Goal: Task Accomplishment & Management: Use online tool/utility

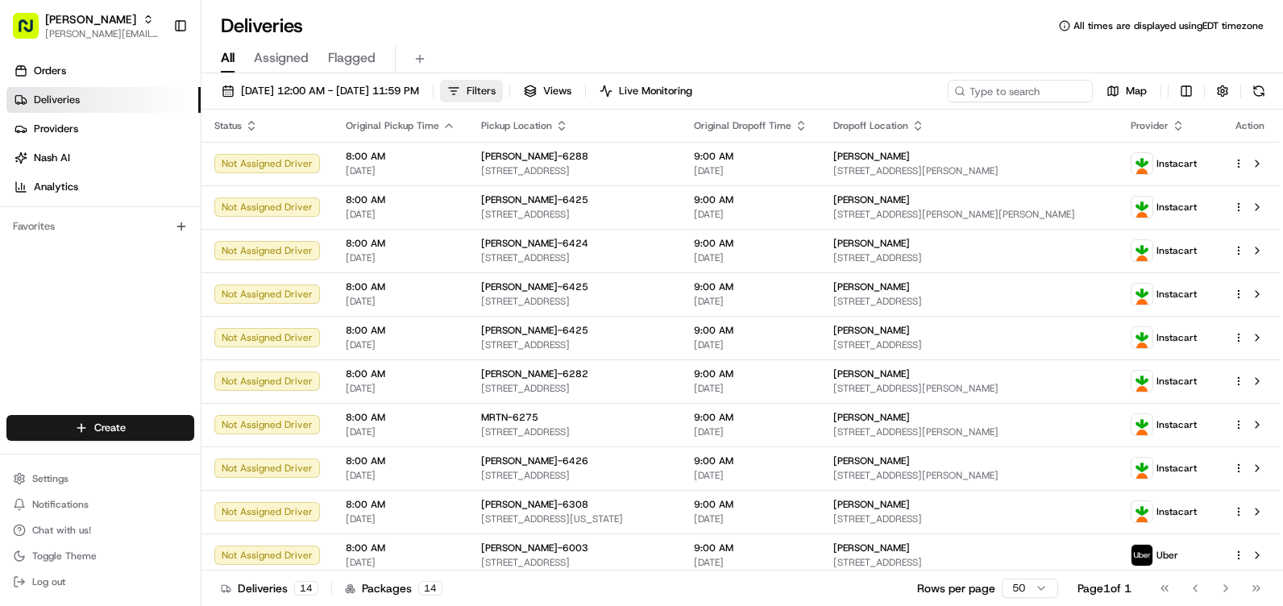
click at [503, 88] on button "Filters" at bounding box center [471, 91] width 63 height 23
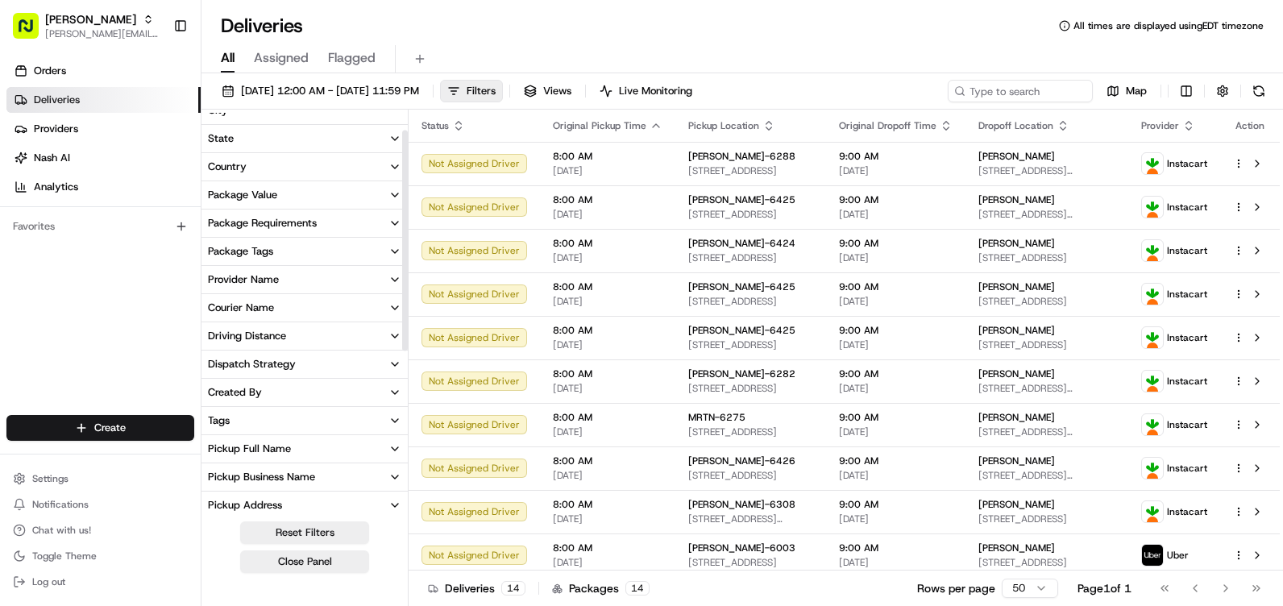
scroll to position [242, 0]
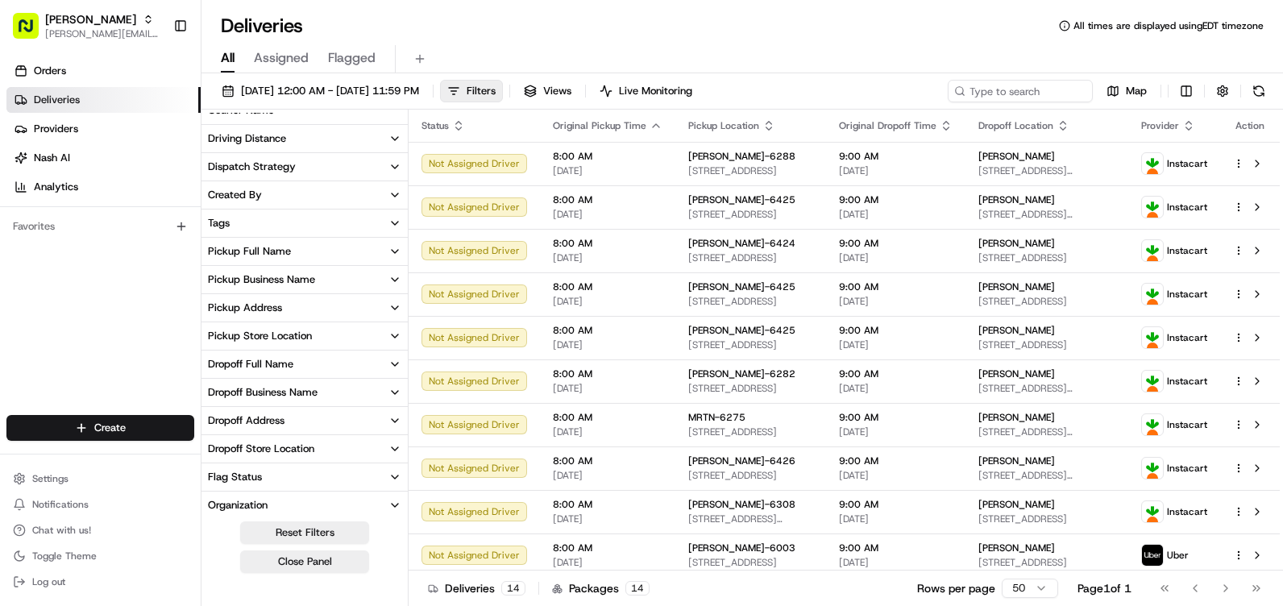
click at [338, 333] on button "Pickup Store Location" at bounding box center [304, 335] width 206 height 27
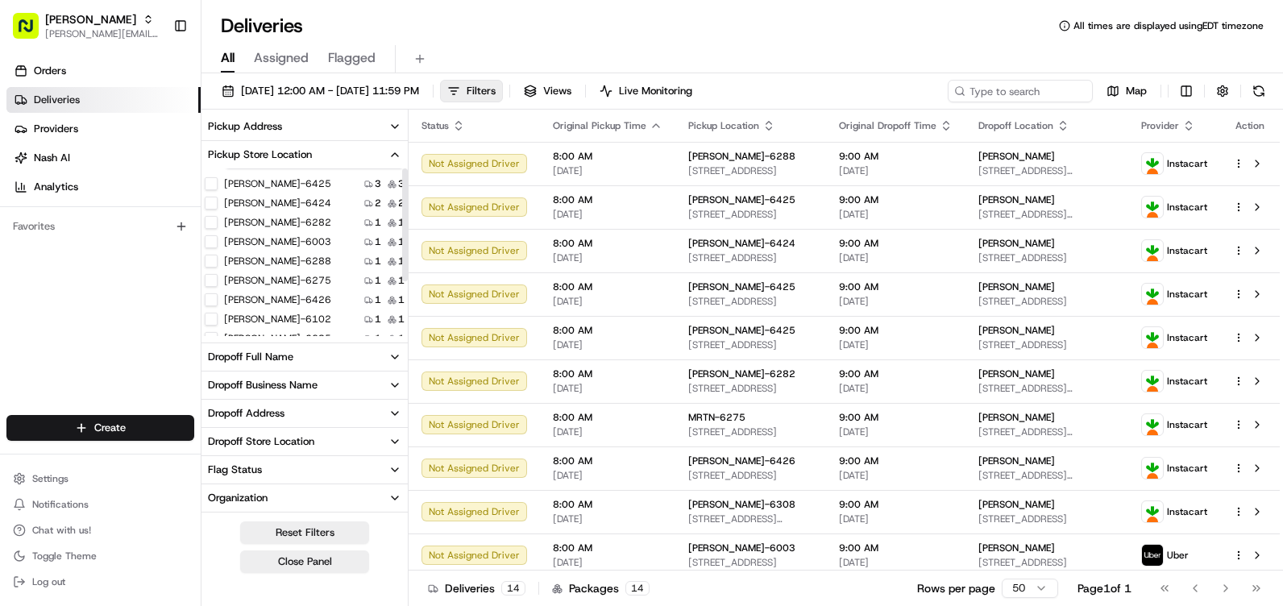
scroll to position [0, 0]
click at [319, 181] on input at bounding box center [314, 185] width 181 height 26
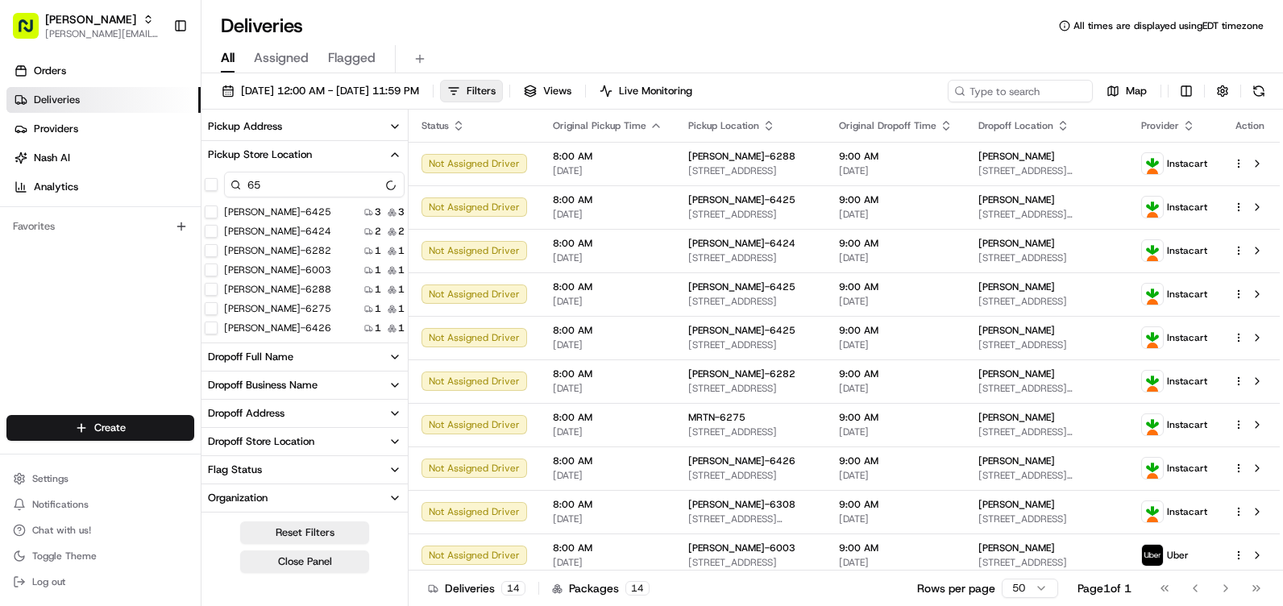
scroll to position [391, 0]
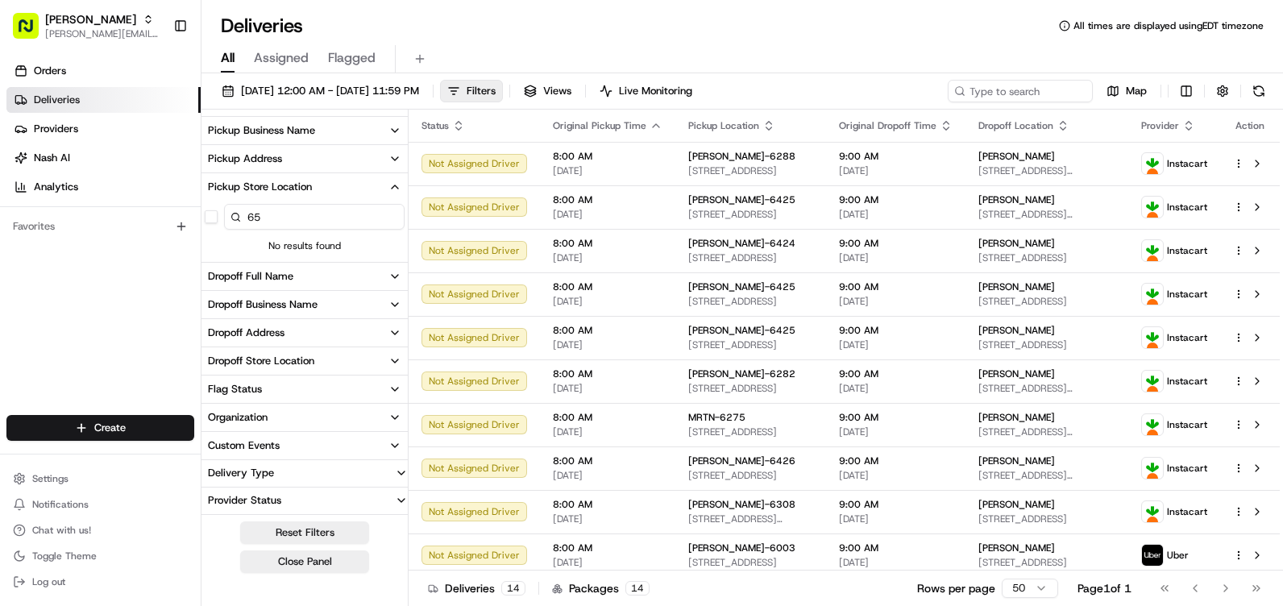
type input "6"
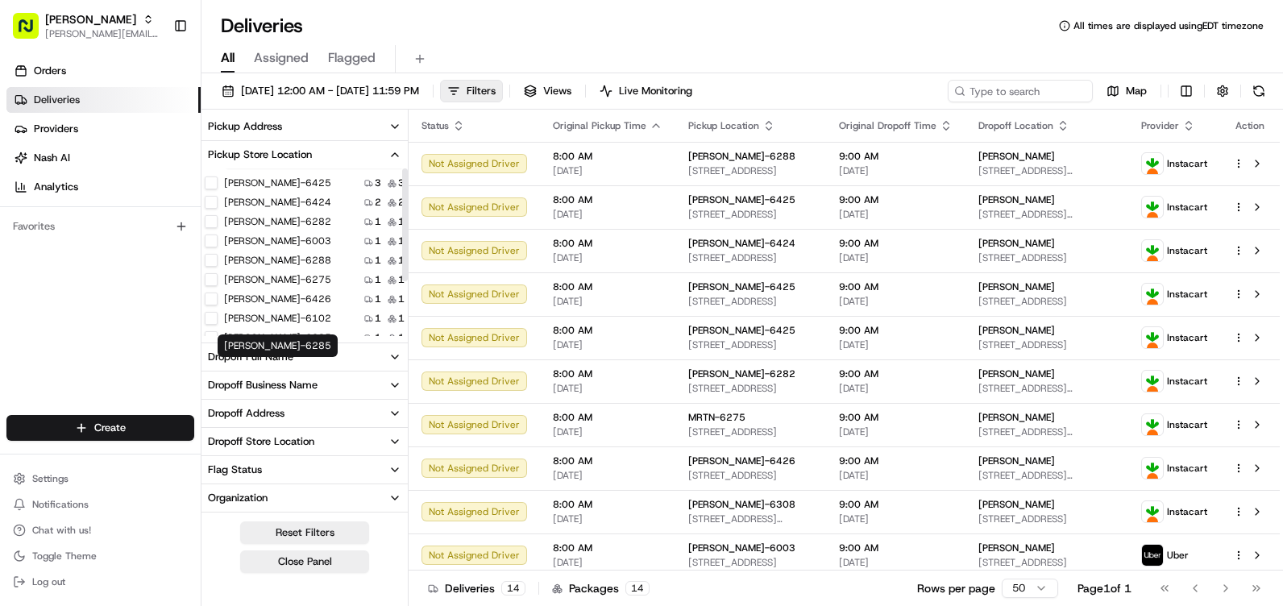
scroll to position [0, 0]
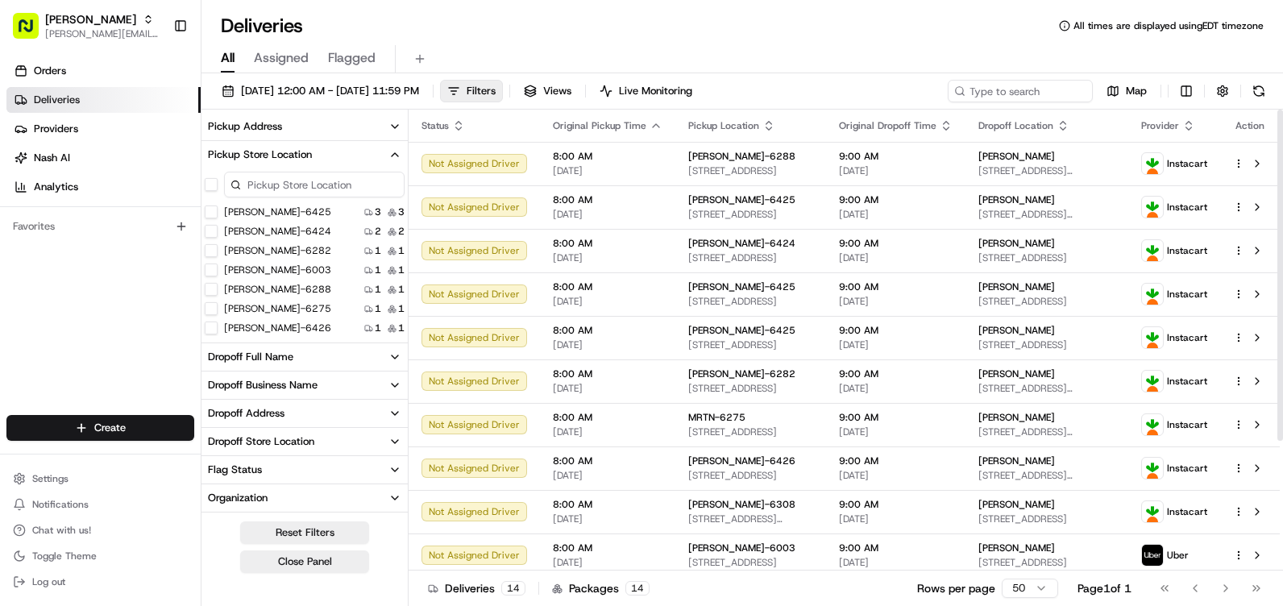
click at [391, 150] on icon "button" at bounding box center [394, 154] width 13 height 13
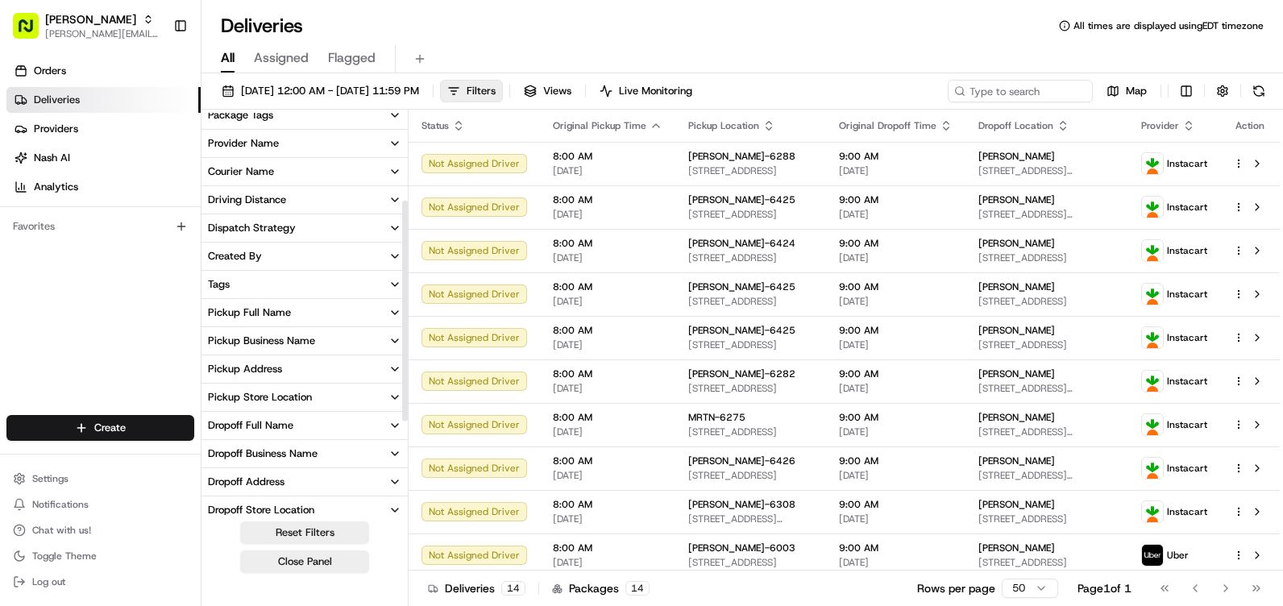
scroll to position [88, 0]
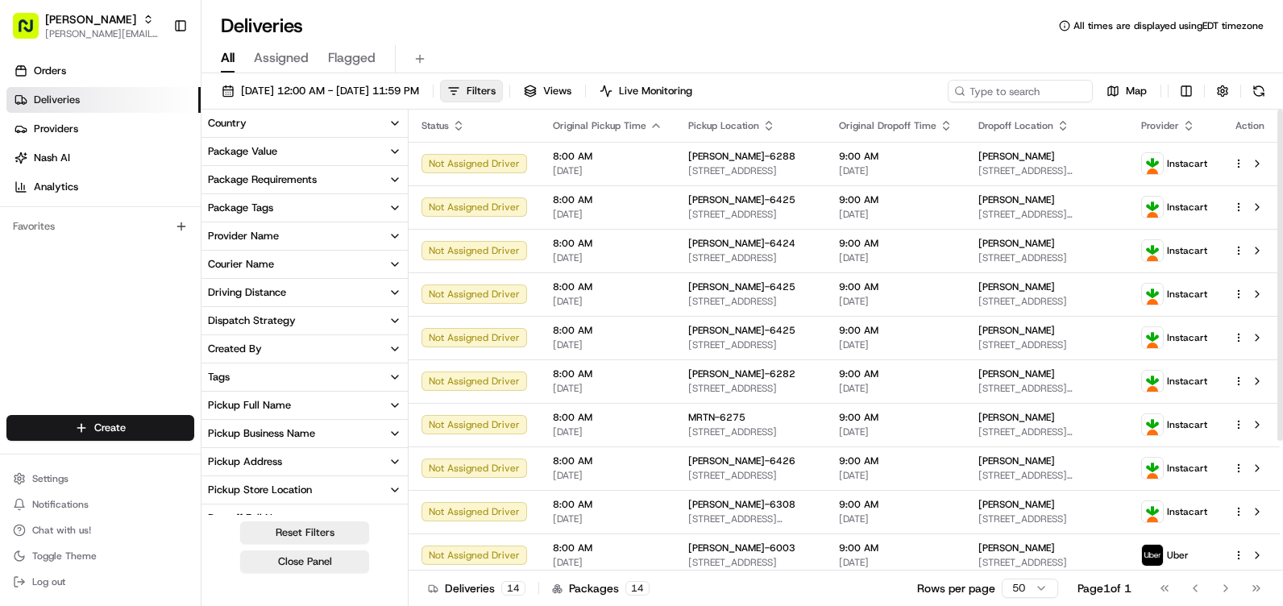
click at [839, 33] on div "Deliveries All times are displayed using EDT timezone" at bounding box center [742, 26] width 1082 height 26
click at [1268, 95] on button at bounding box center [1259, 91] width 23 height 23
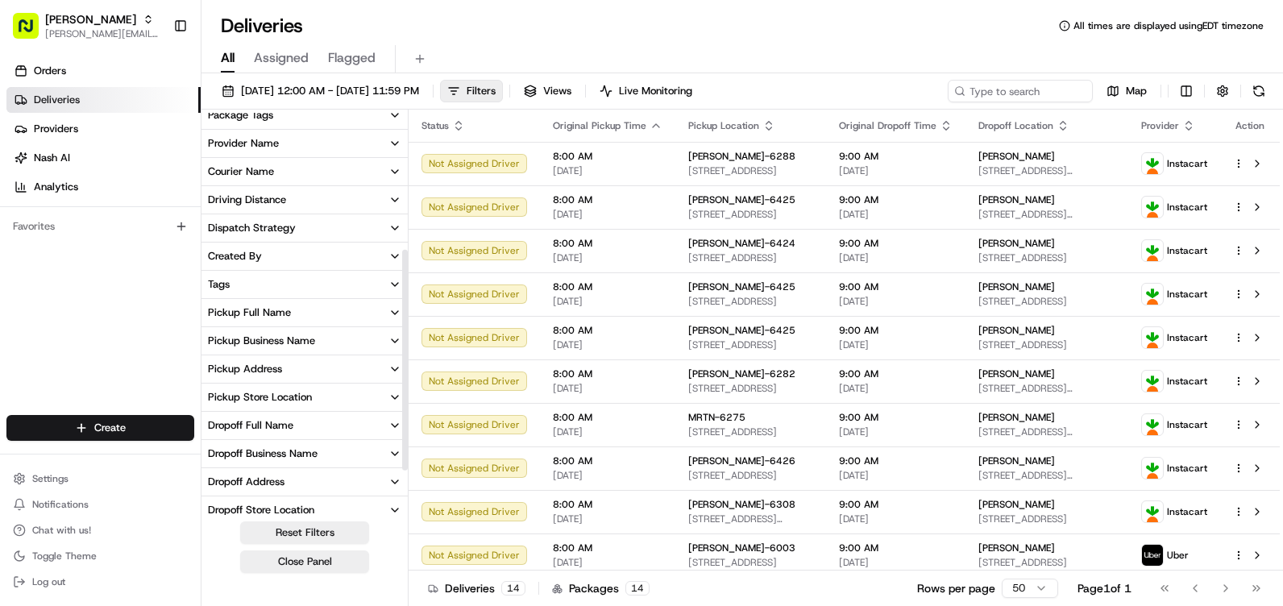
scroll to position [249, 0]
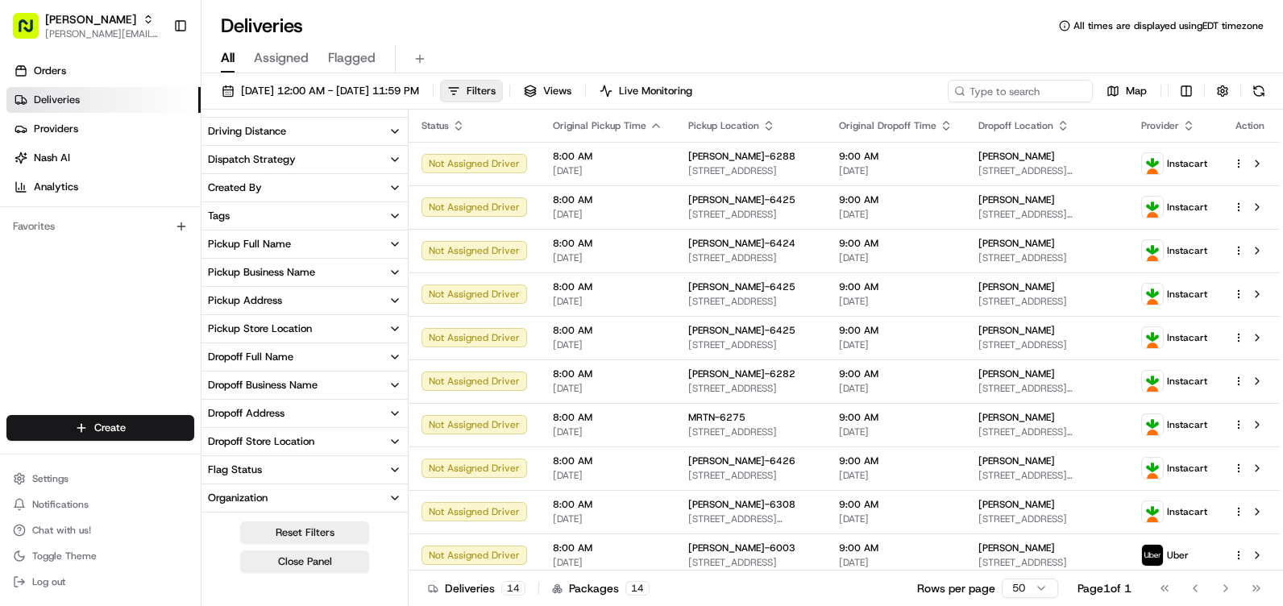
click at [335, 327] on button "Pickup Store Location" at bounding box center [304, 328] width 206 height 27
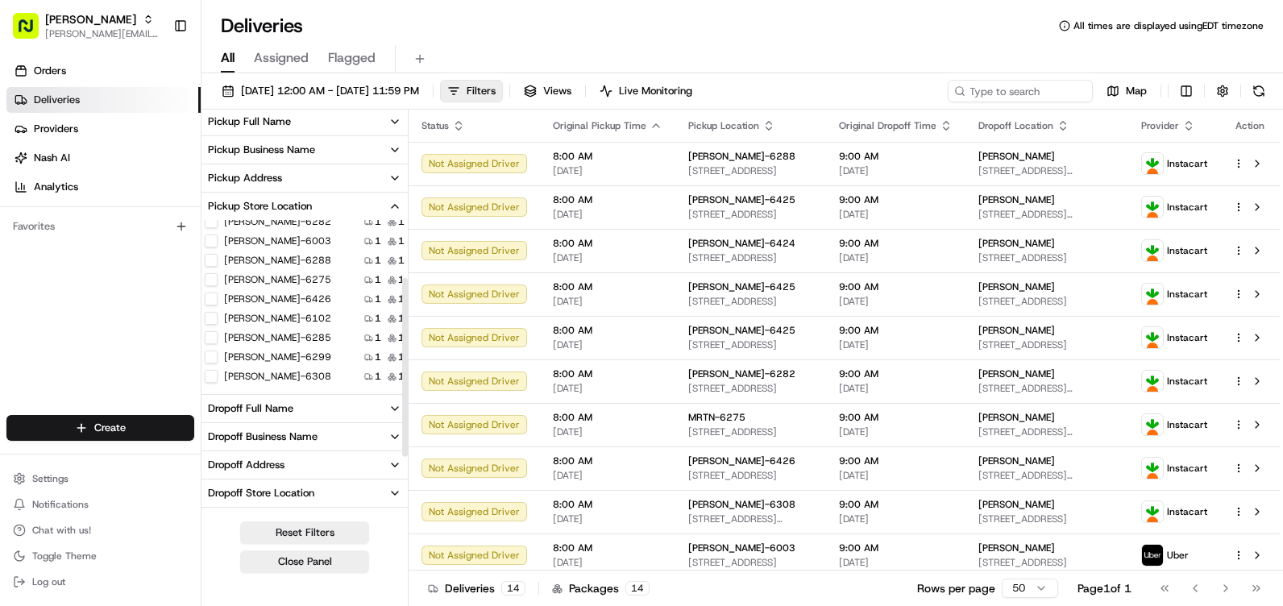
scroll to position [410, 0]
